Goal: Information Seeking & Learning: Find specific page/section

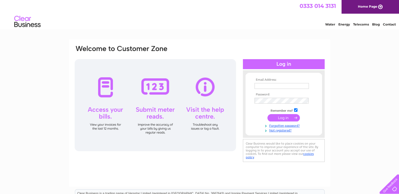
type input "browsersbazaar@gmail.com"
click at [277, 119] on input "submit" at bounding box center [283, 117] width 32 height 7
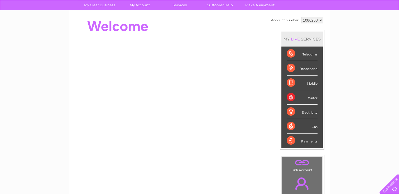
scroll to position [38, 0]
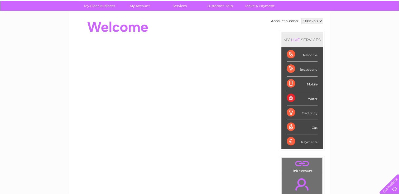
click at [291, 53] on div "Telecoms" at bounding box center [301, 54] width 31 height 14
click at [219, 6] on link "Customer Help" at bounding box center [219, 6] width 43 height 10
